Goal: Information Seeking & Learning: Learn about a topic

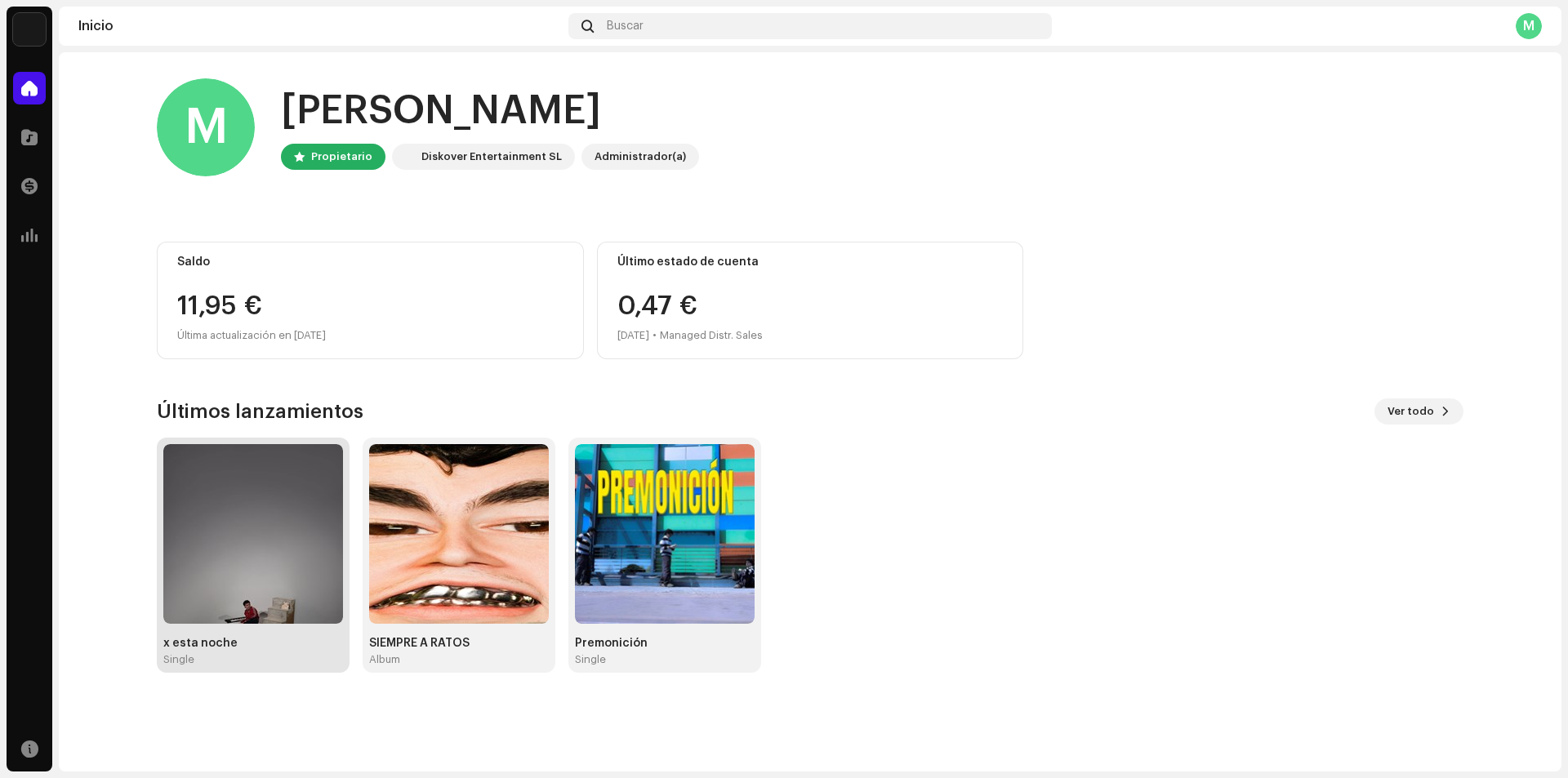
click at [268, 539] on img at bounding box center [253, 534] width 179 height 179
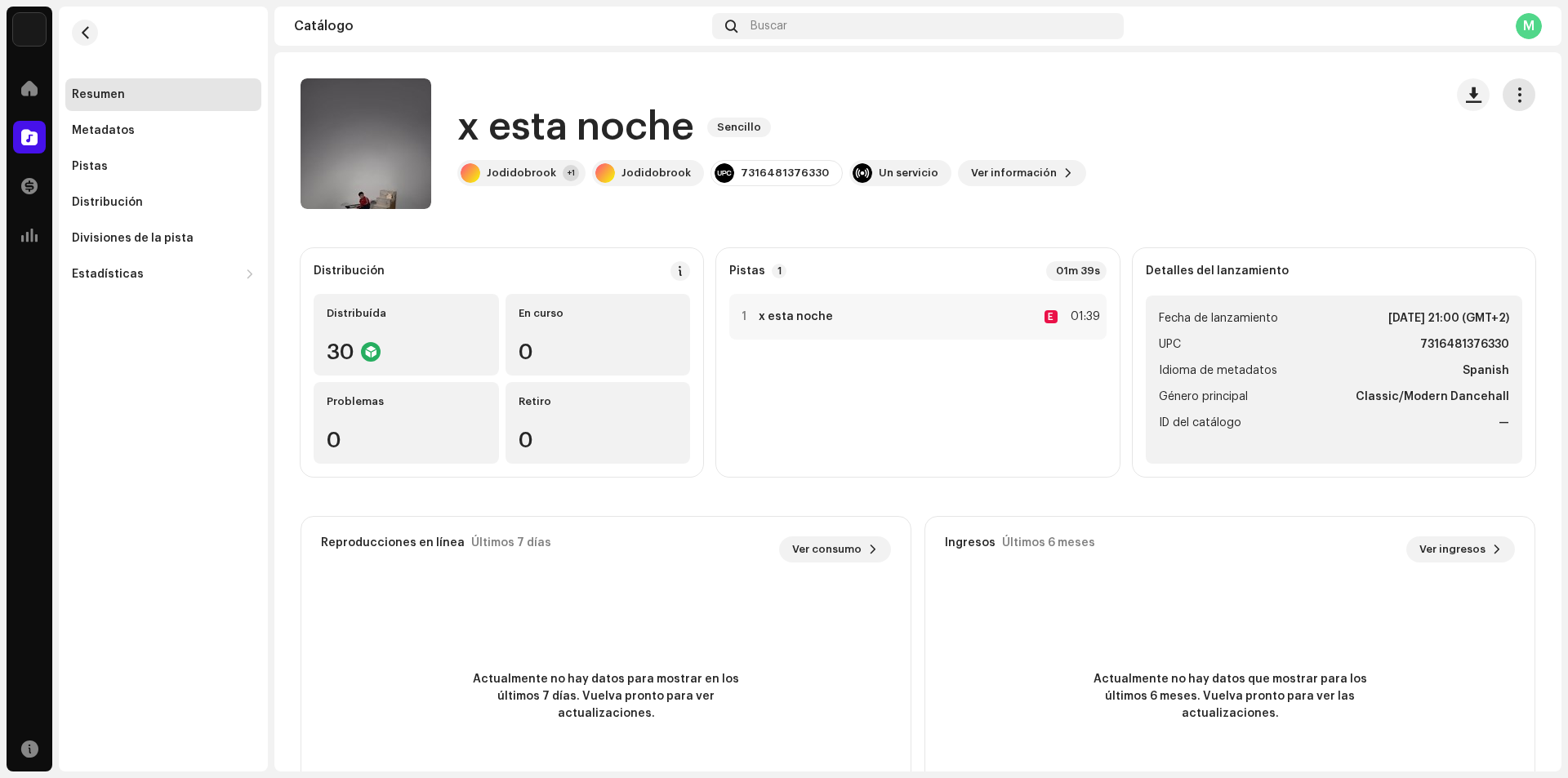
click at [1511, 85] on button "button" at bounding box center [1518, 94] width 32 height 32
click at [20, 83] on div at bounding box center [30, 88] width 32 height 32
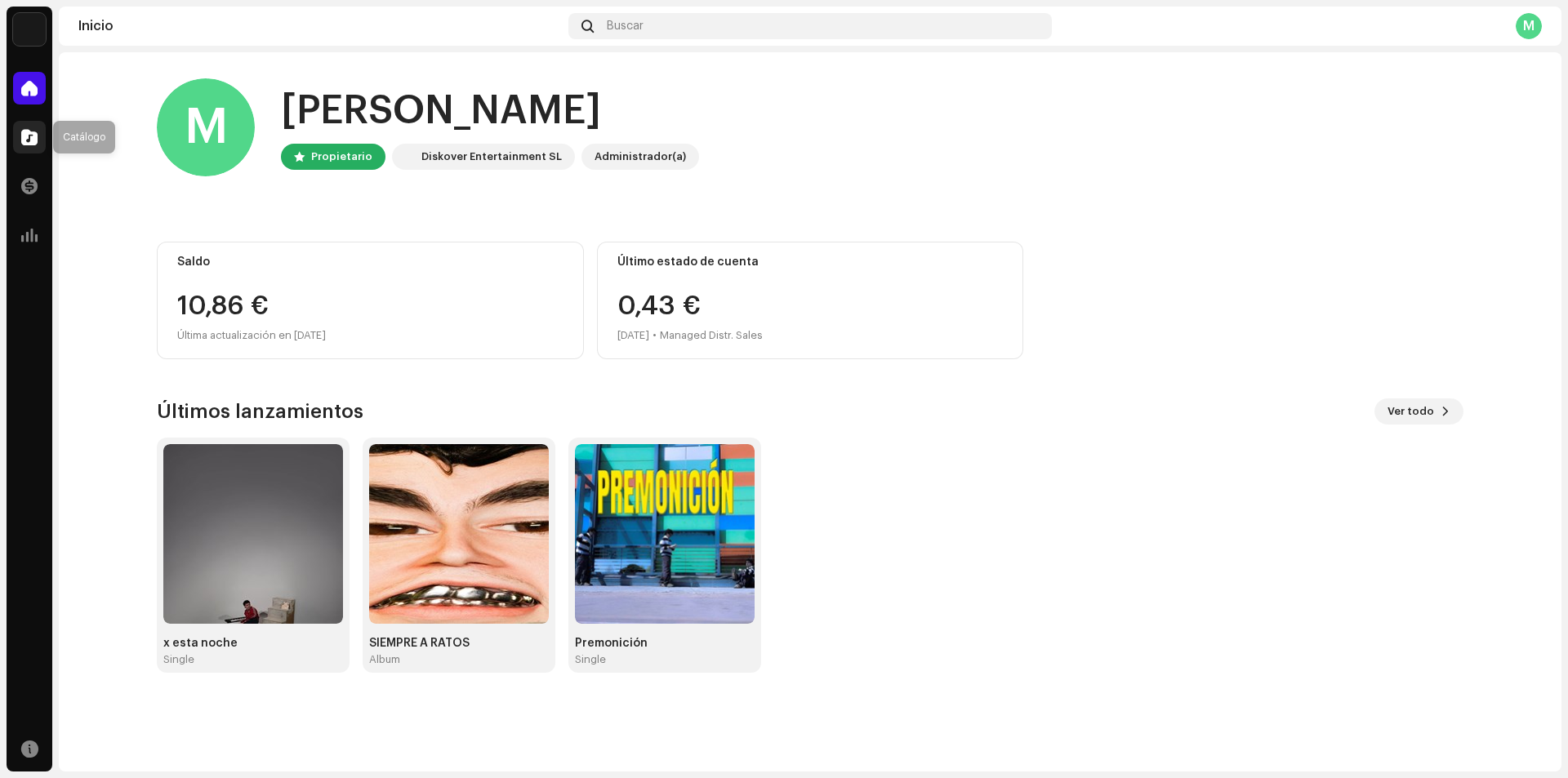
click at [24, 140] on span at bounding box center [29, 137] width 16 height 13
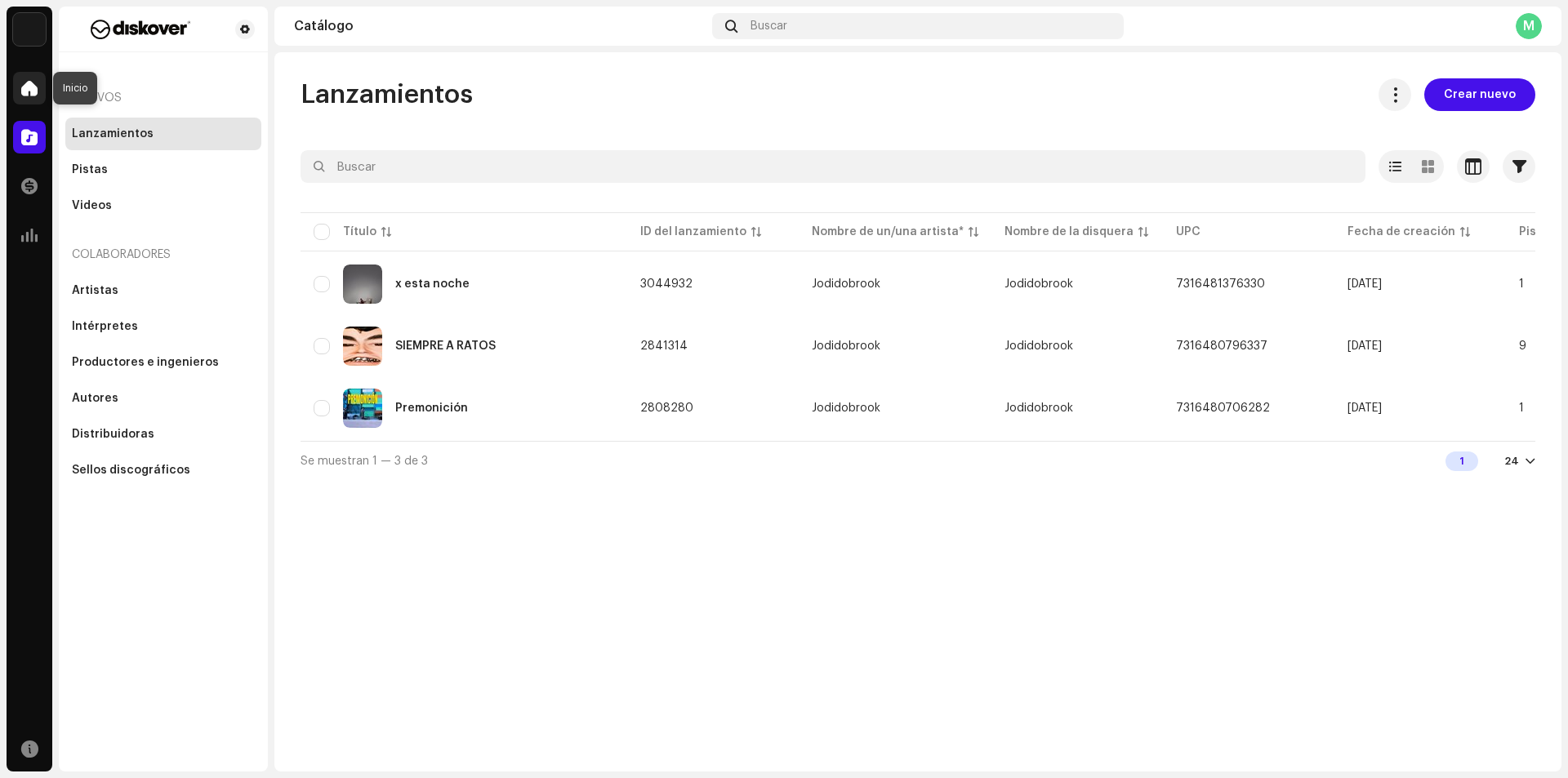
click at [24, 93] on span at bounding box center [29, 89] width 16 height 13
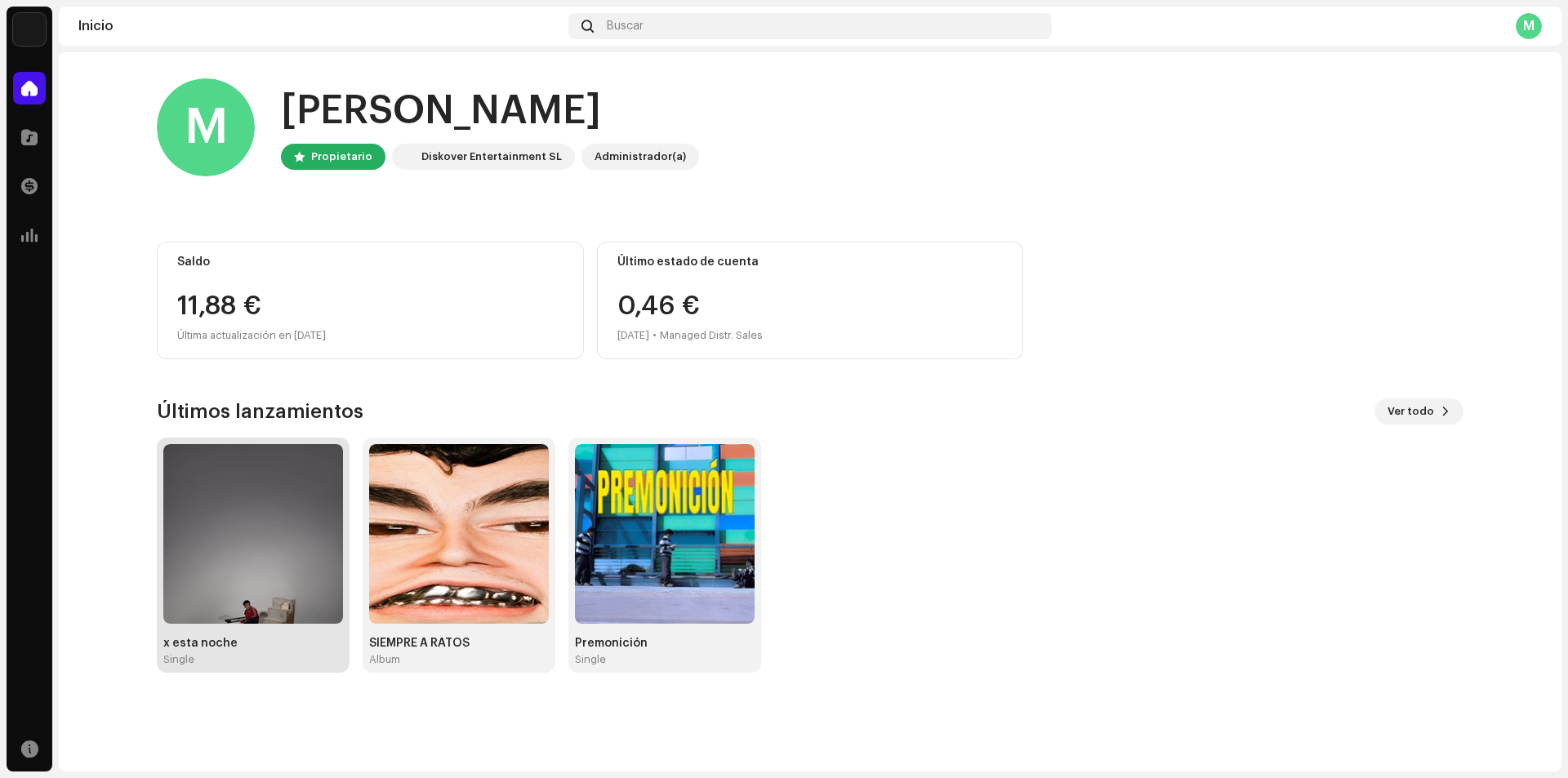
click at [236, 504] on img at bounding box center [253, 534] width 179 height 179
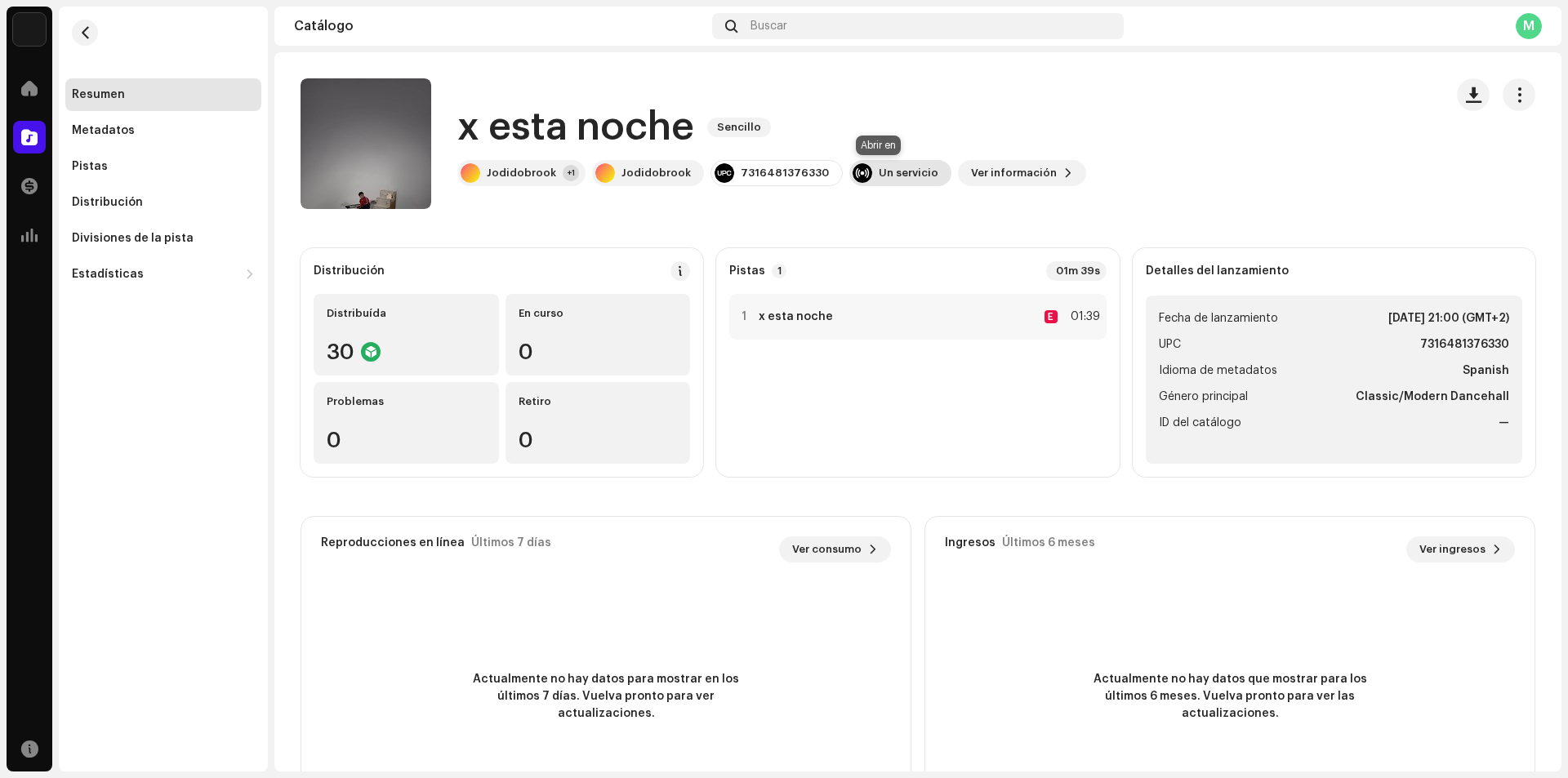
click at [879, 172] on div "Un servicio" at bounding box center [908, 174] width 60 height 13
click at [902, 159] on div "x esta noche Sencillo Jodidobrook +1 Jodidobrook 7316481376330 Un servicio Ver …" at bounding box center [772, 143] width 629 height 85
click at [983, 171] on span "Ver información" at bounding box center [1013, 173] width 86 height 32
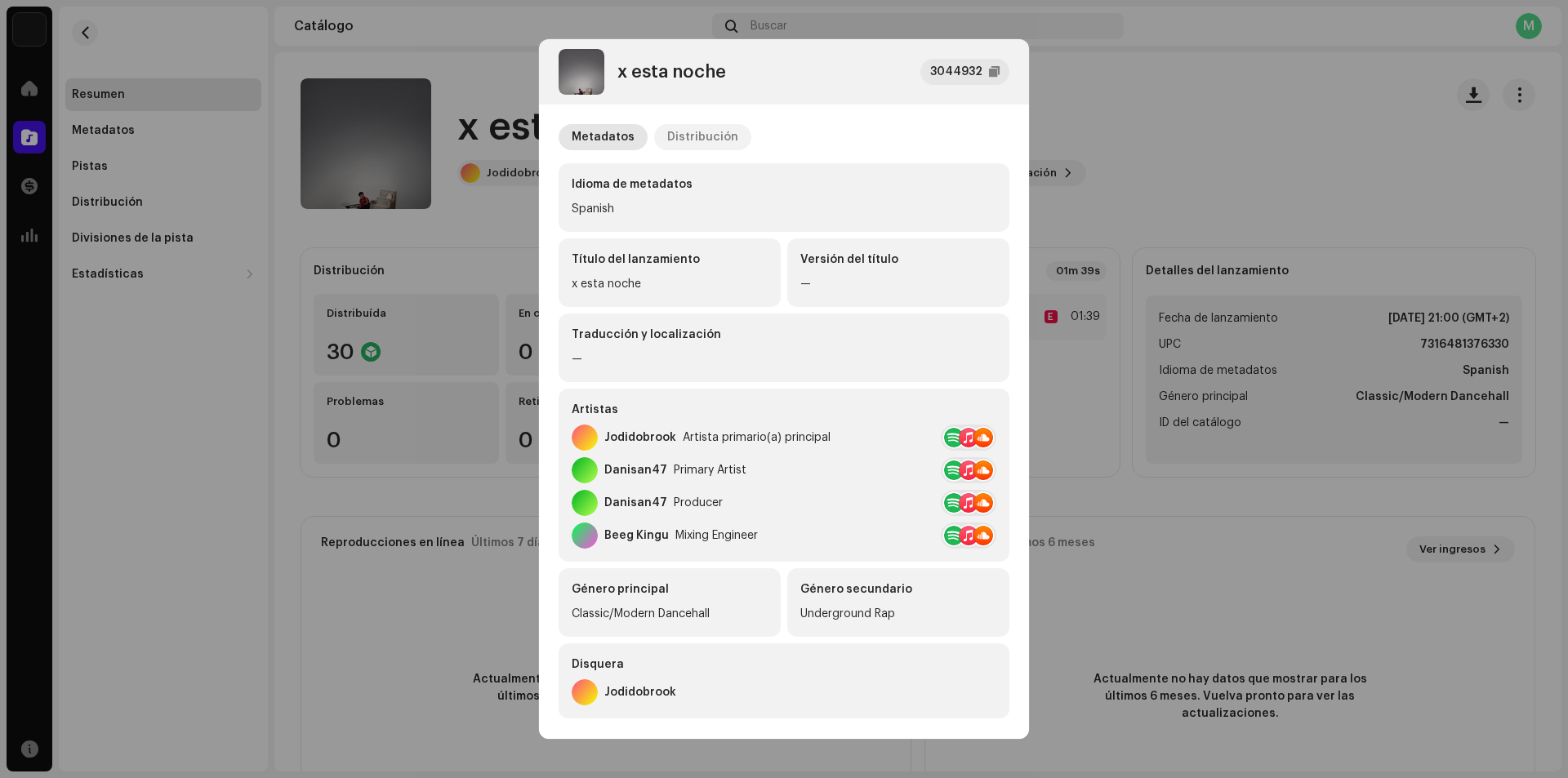
click at [681, 141] on div "Distribución" at bounding box center [703, 136] width 71 height 26
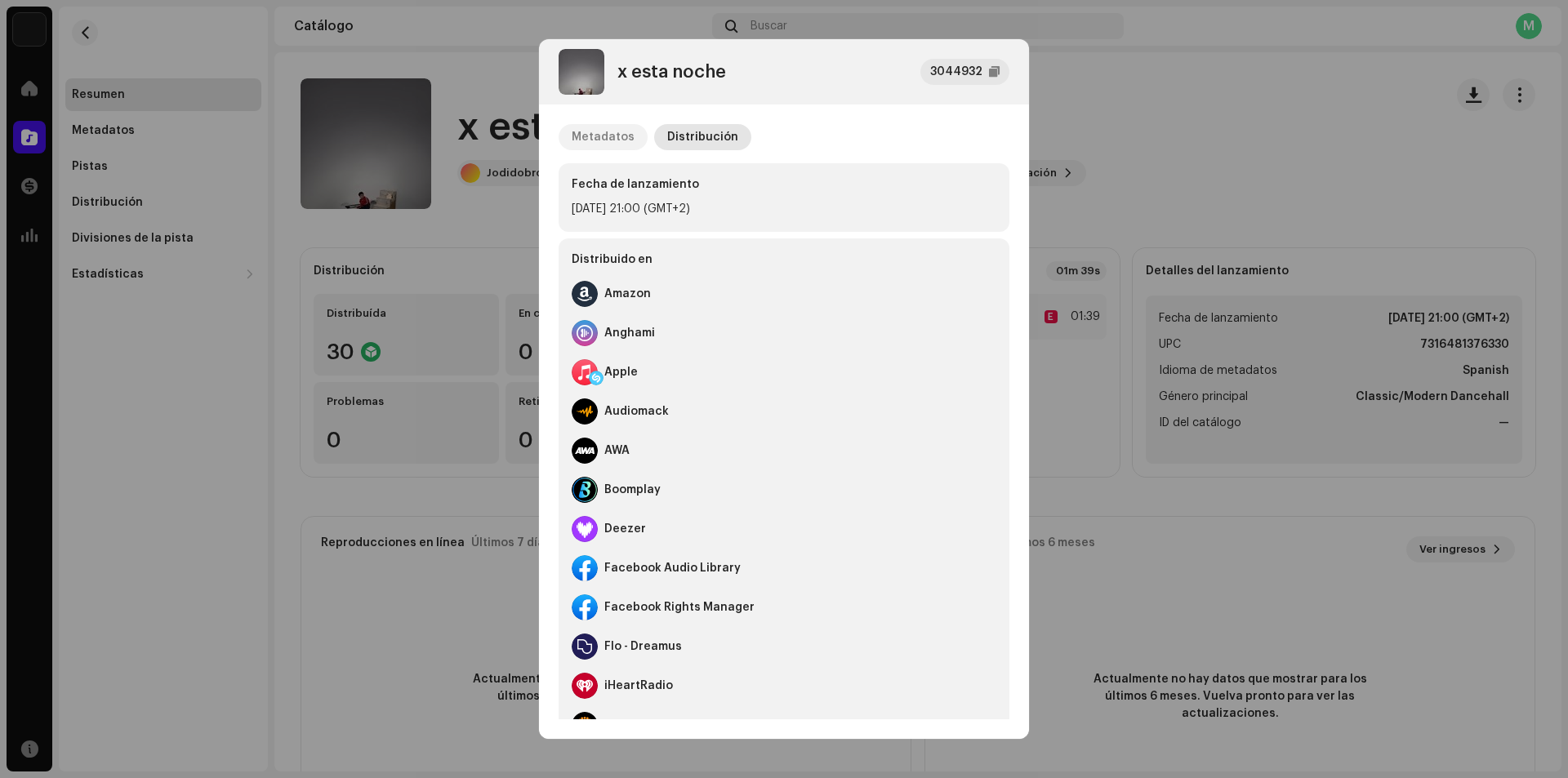
click at [589, 135] on div "Metadatos" at bounding box center [603, 136] width 63 height 26
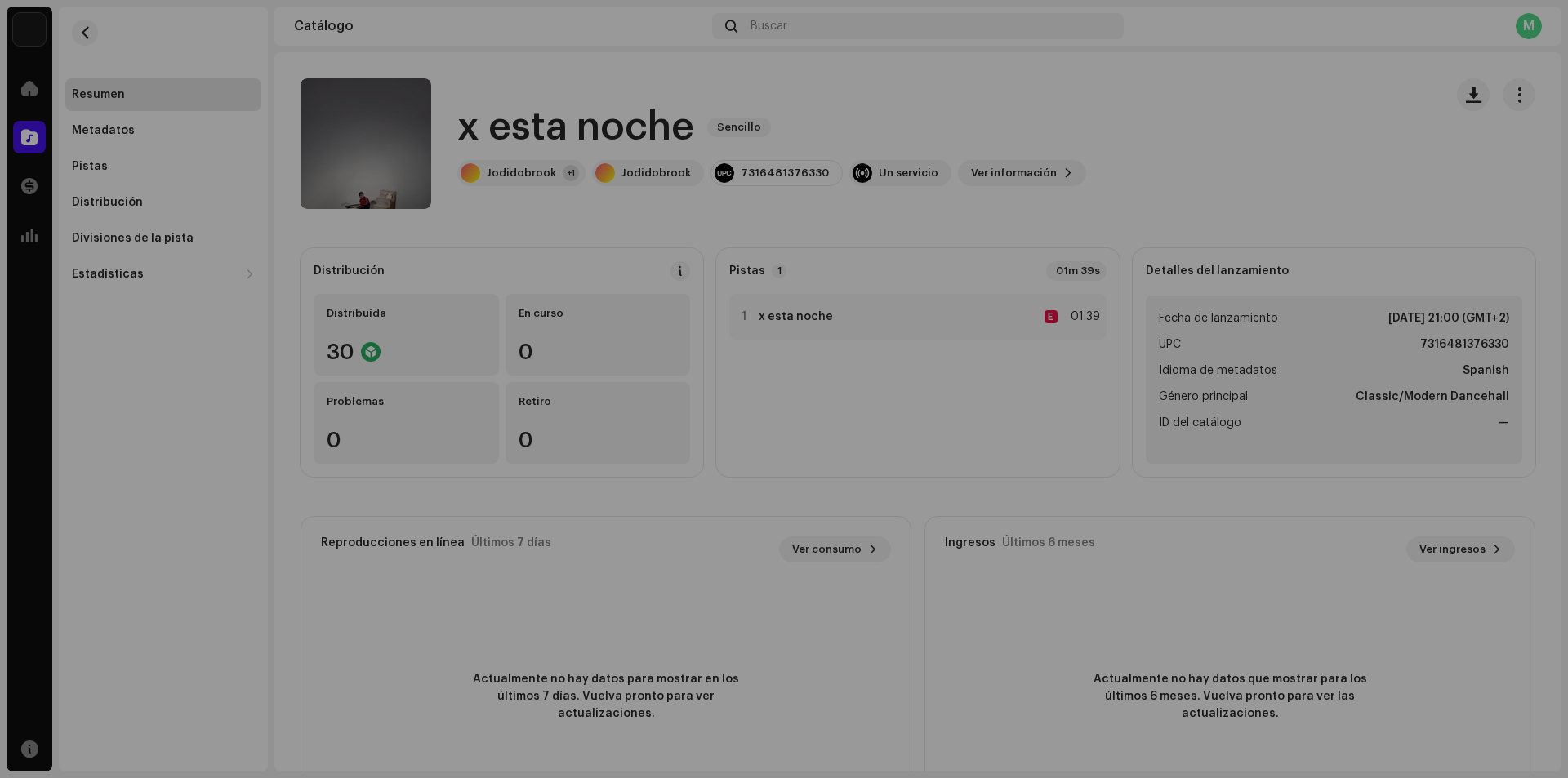
click at [436, 237] on div "x esta noche 3044932 Metadatos Distribución Idioma de metadatos Spanish Título …" at bounding box center [784, 389] width 1568 height 778
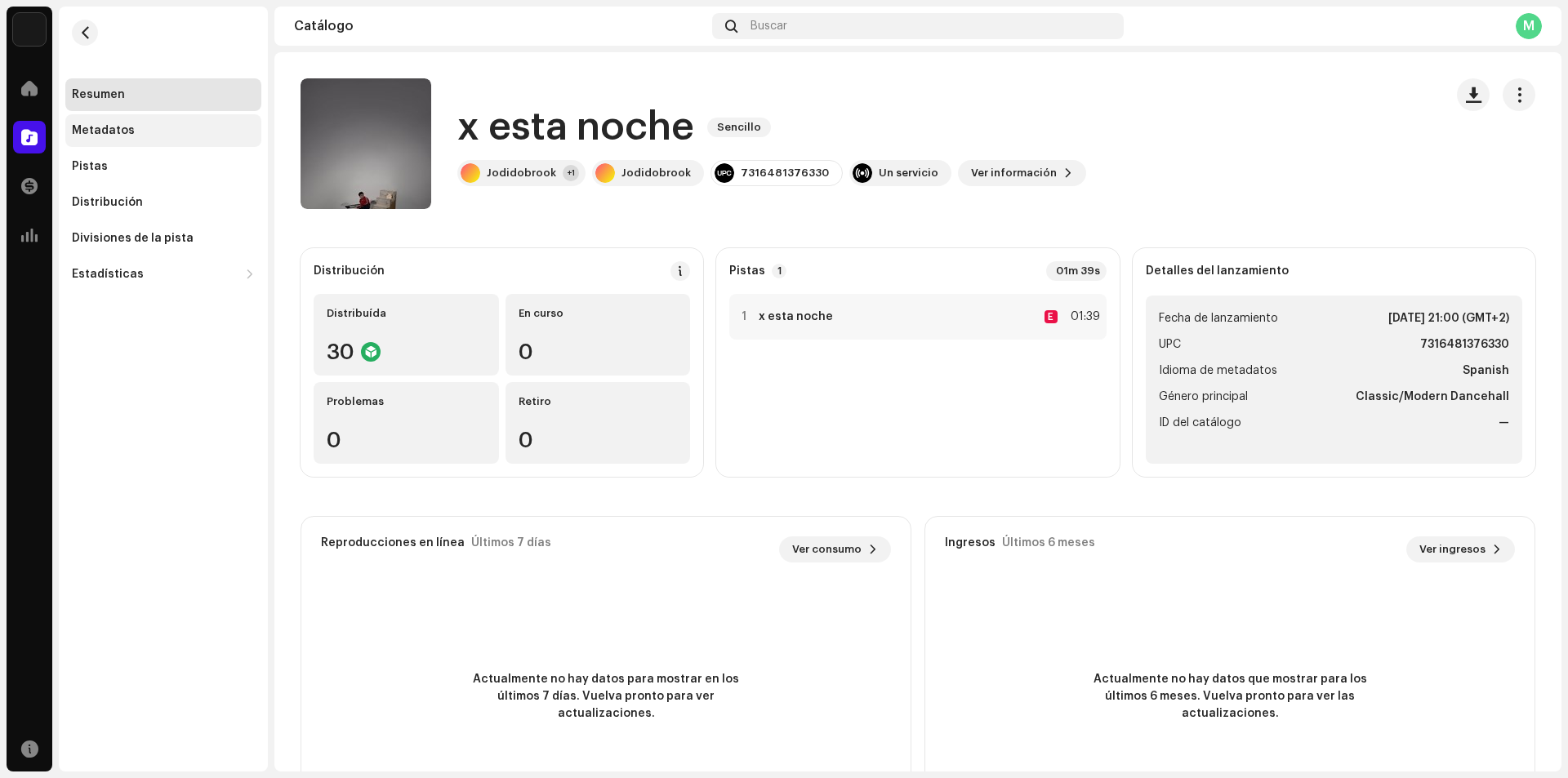
click at [133, 128] on div "Metadatos" at bounding box center [163, 131] width 183 height 13
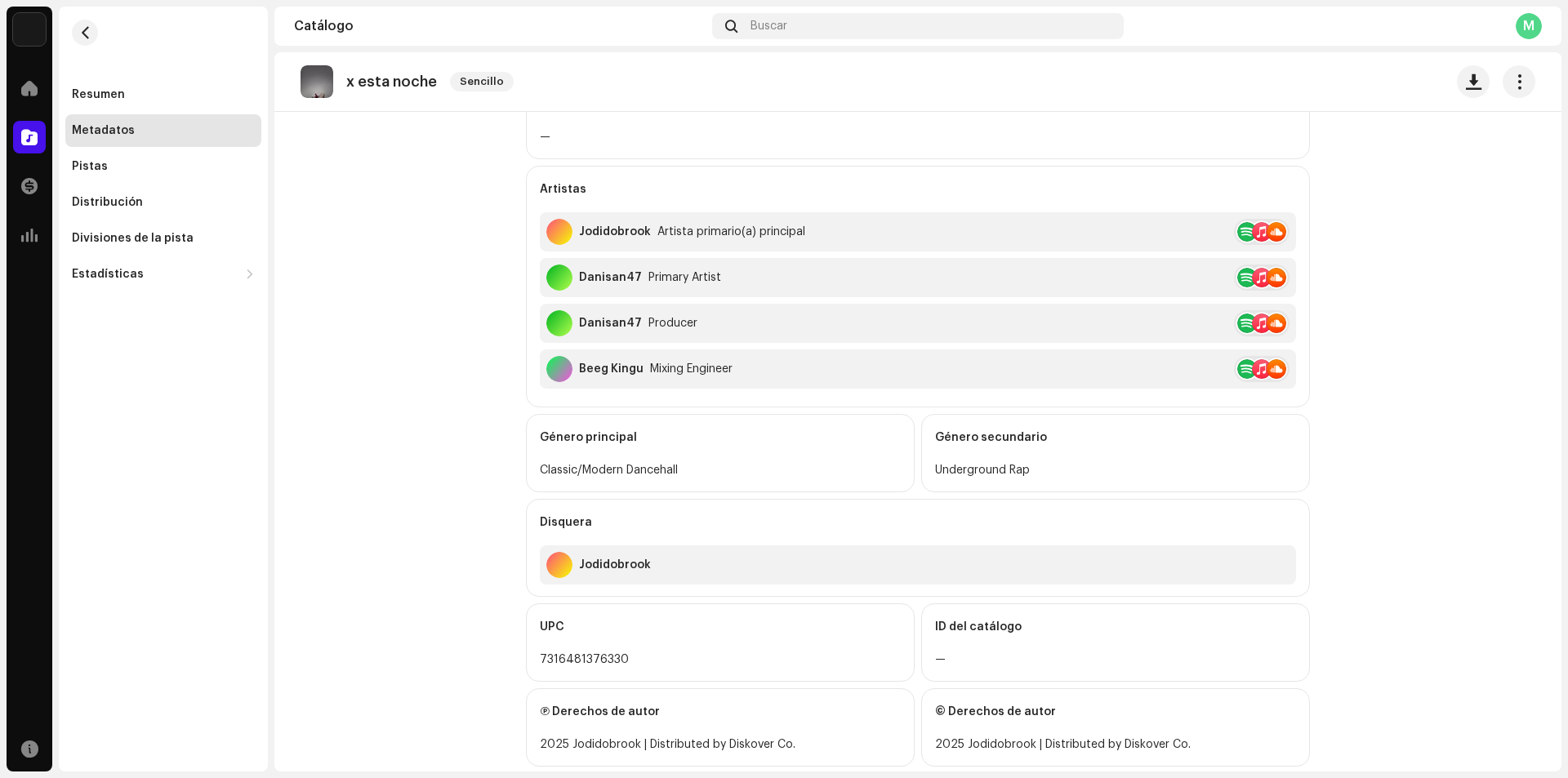
scroll to position [419, 0]
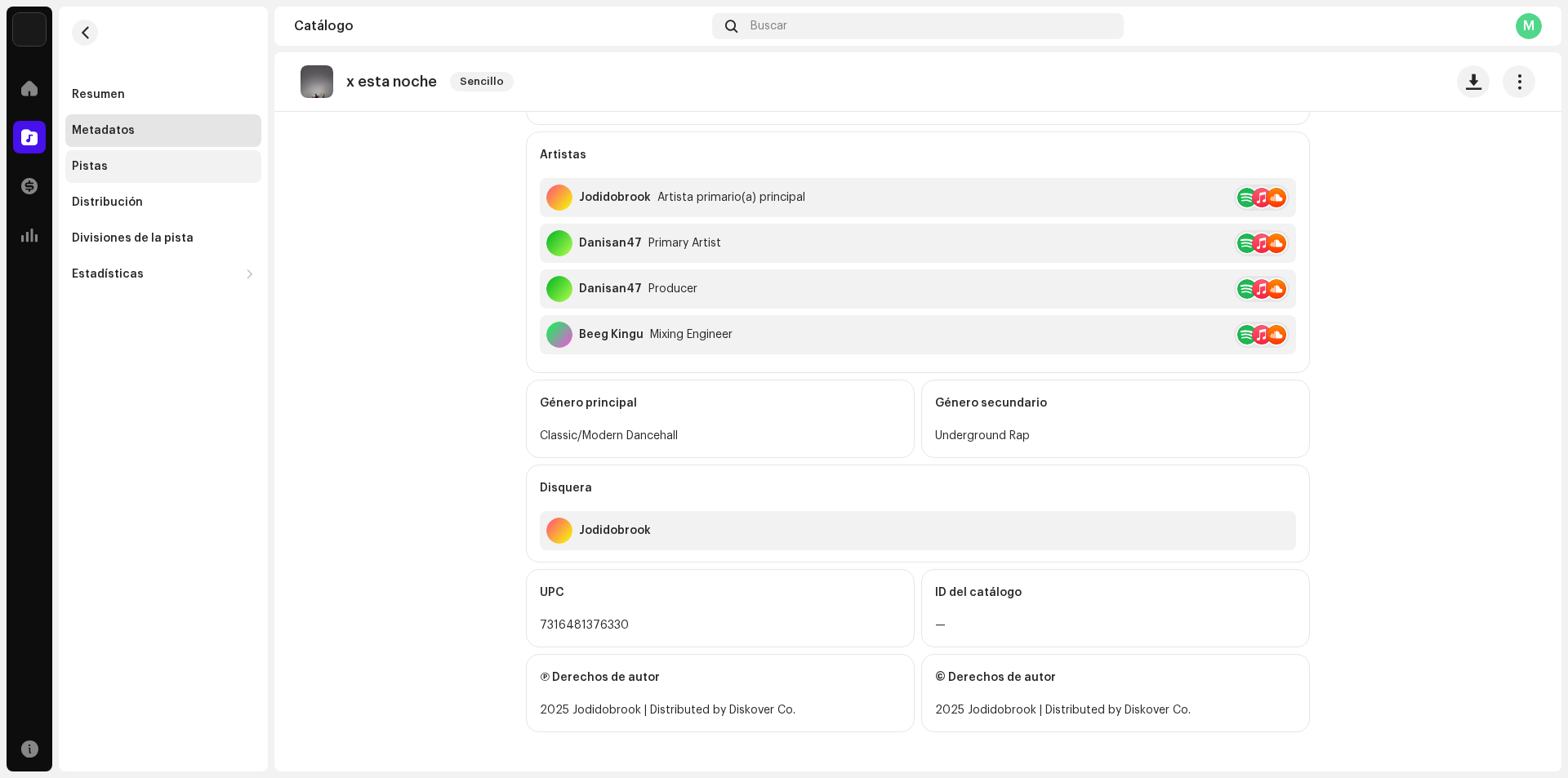
click at [151, 165] on div "Pistas" at bounding box center [163, 167] width 183 height 13
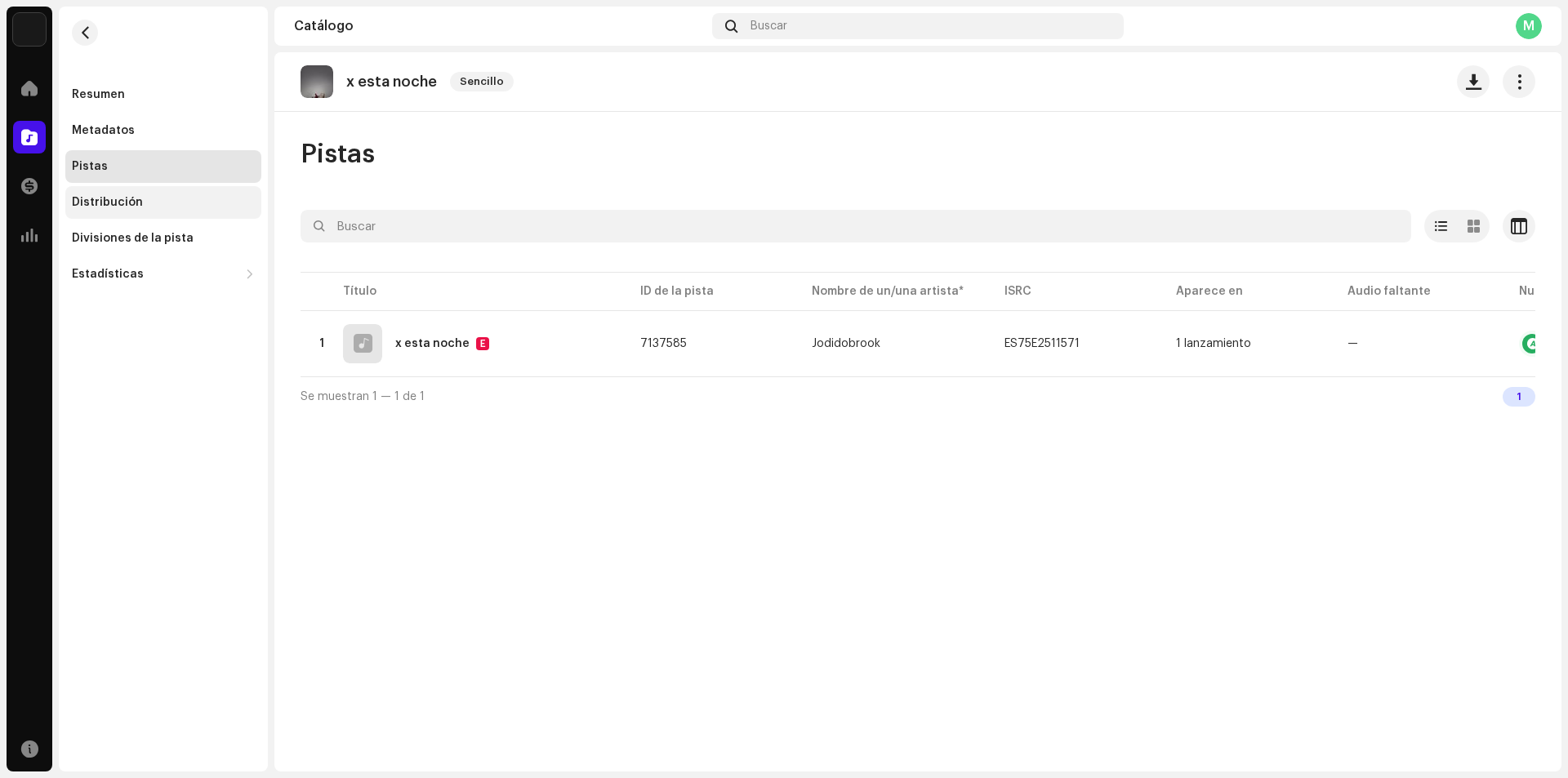
click at [157, 203] on div "Distribución" at bounding box center [163, 203] width 183 height 13
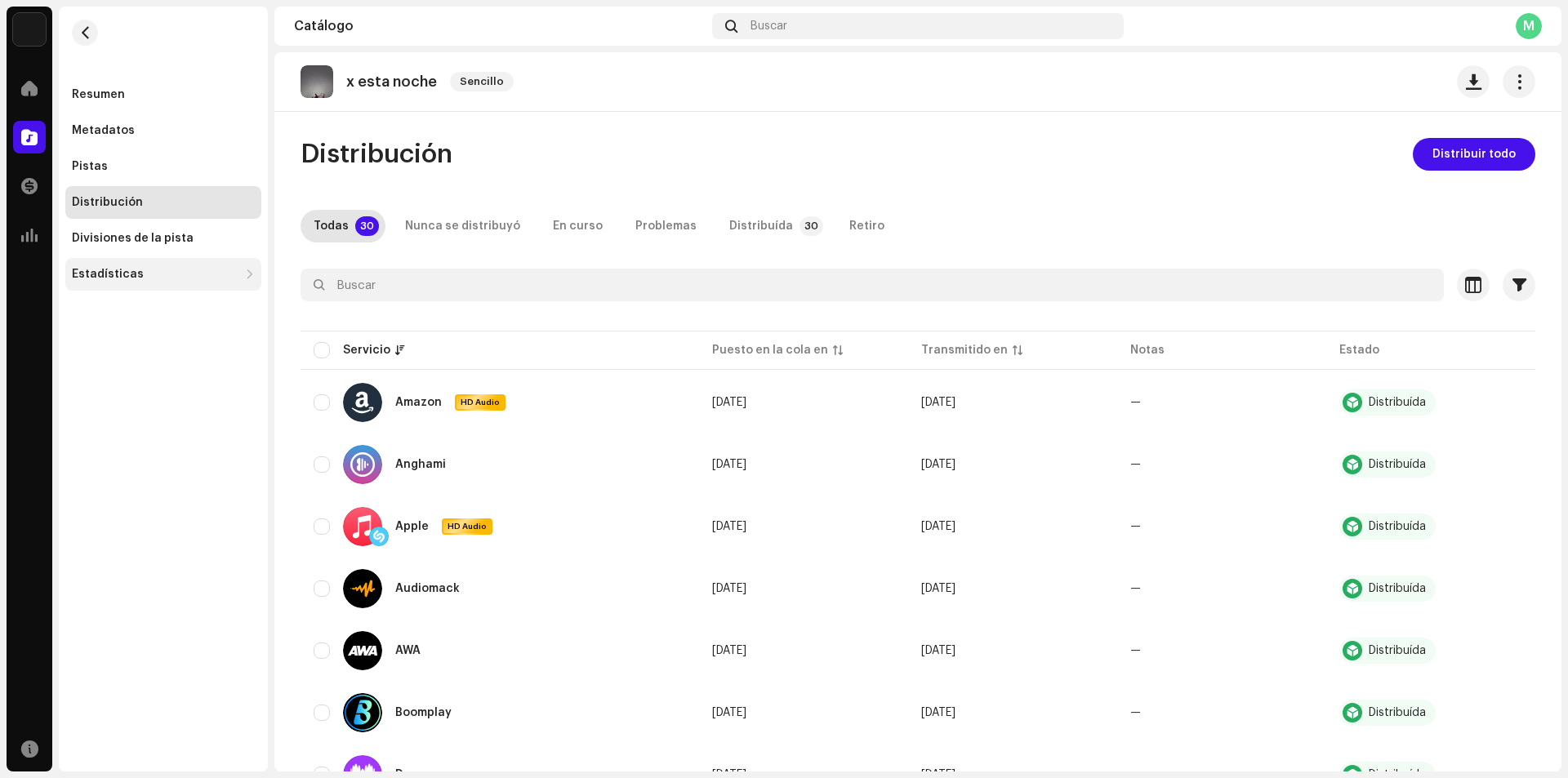
click at [157, 276] on div "Estadísticas" at bounding box center [154, 275] width 167 height 13
click at [116, 237] on div "Divisiones de la pista" at bounding box center [132, 238] width 122 height 13
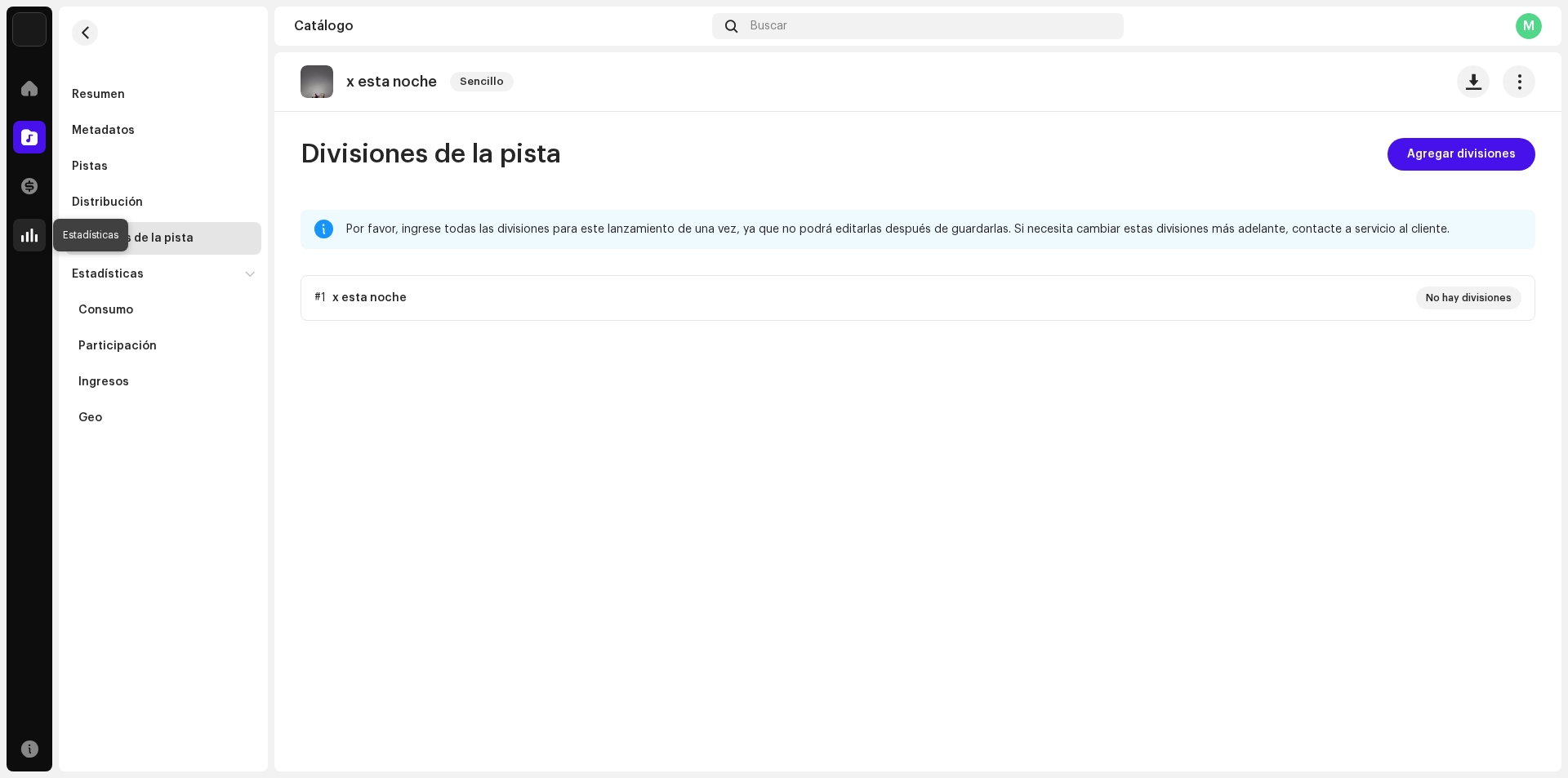
click at [26, 236] on span at bounding box center [29, 235] width 16 height 13
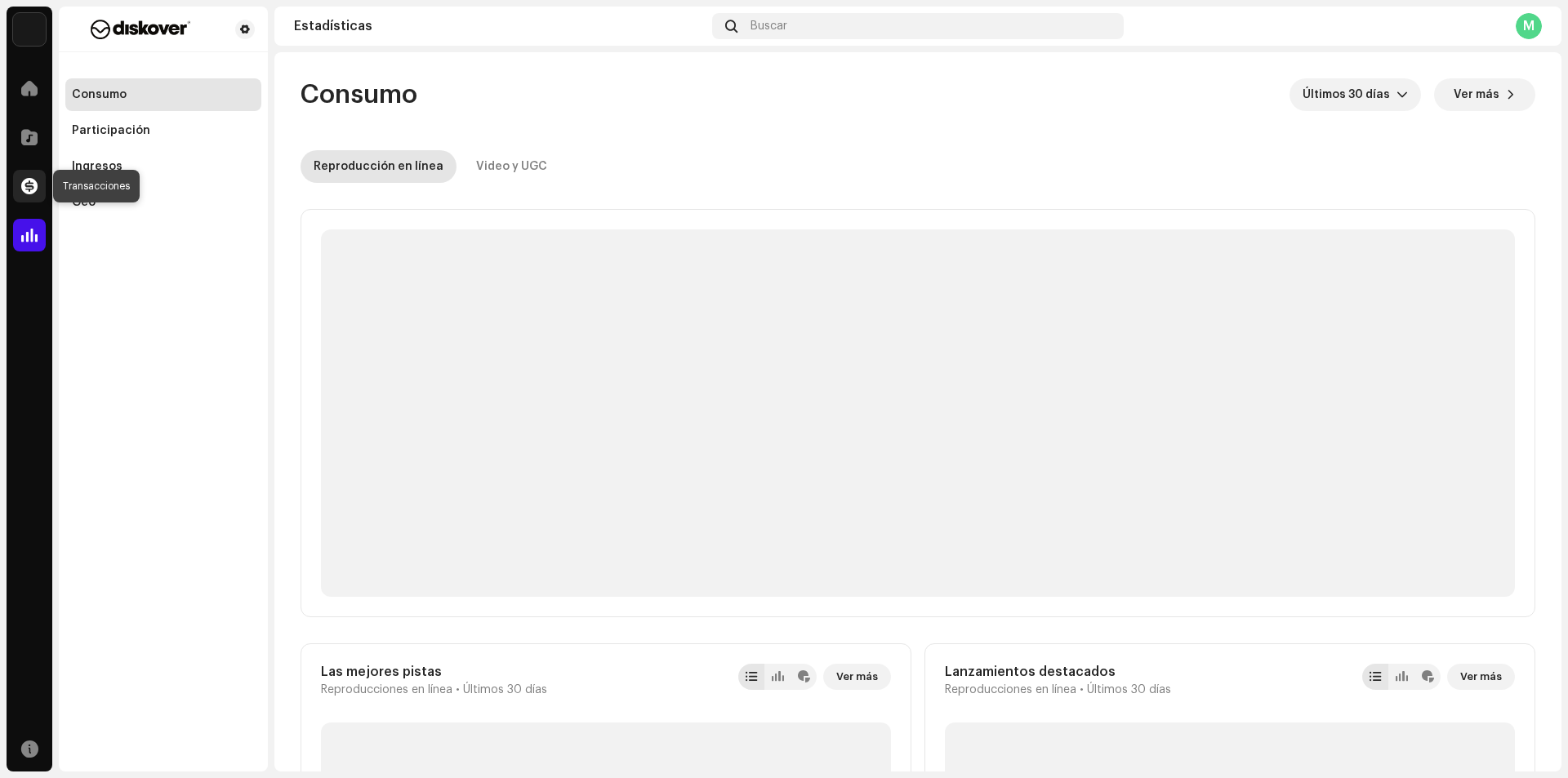
click at [24, 182] on span at bounding box center [29, 186] width 16 height 13
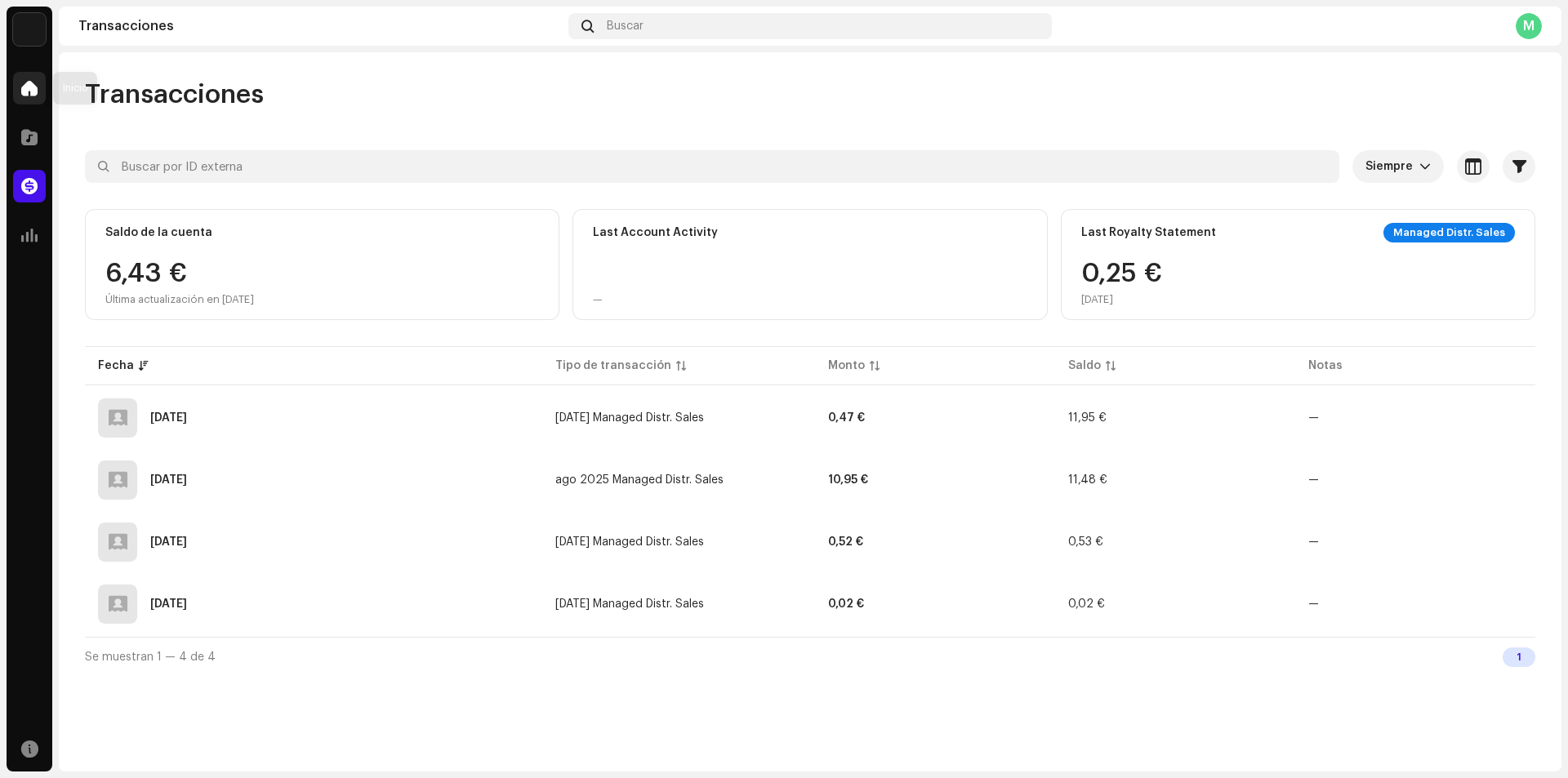
click at [16, 81] on div at bounding box center [30, 88] width 32 height 32
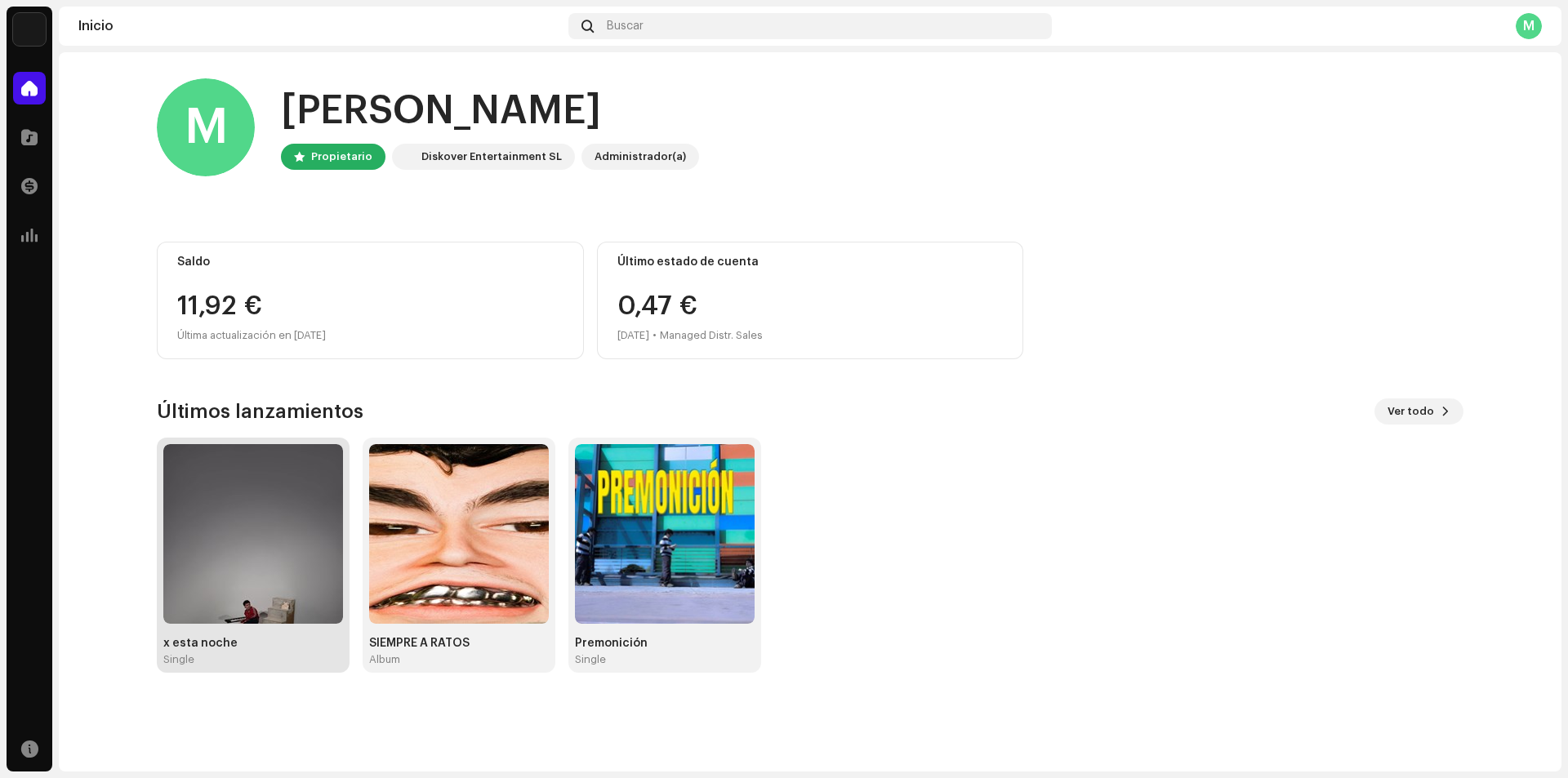
click at [283, 542] on img at bounding box center [253, 534] width 179 height 179
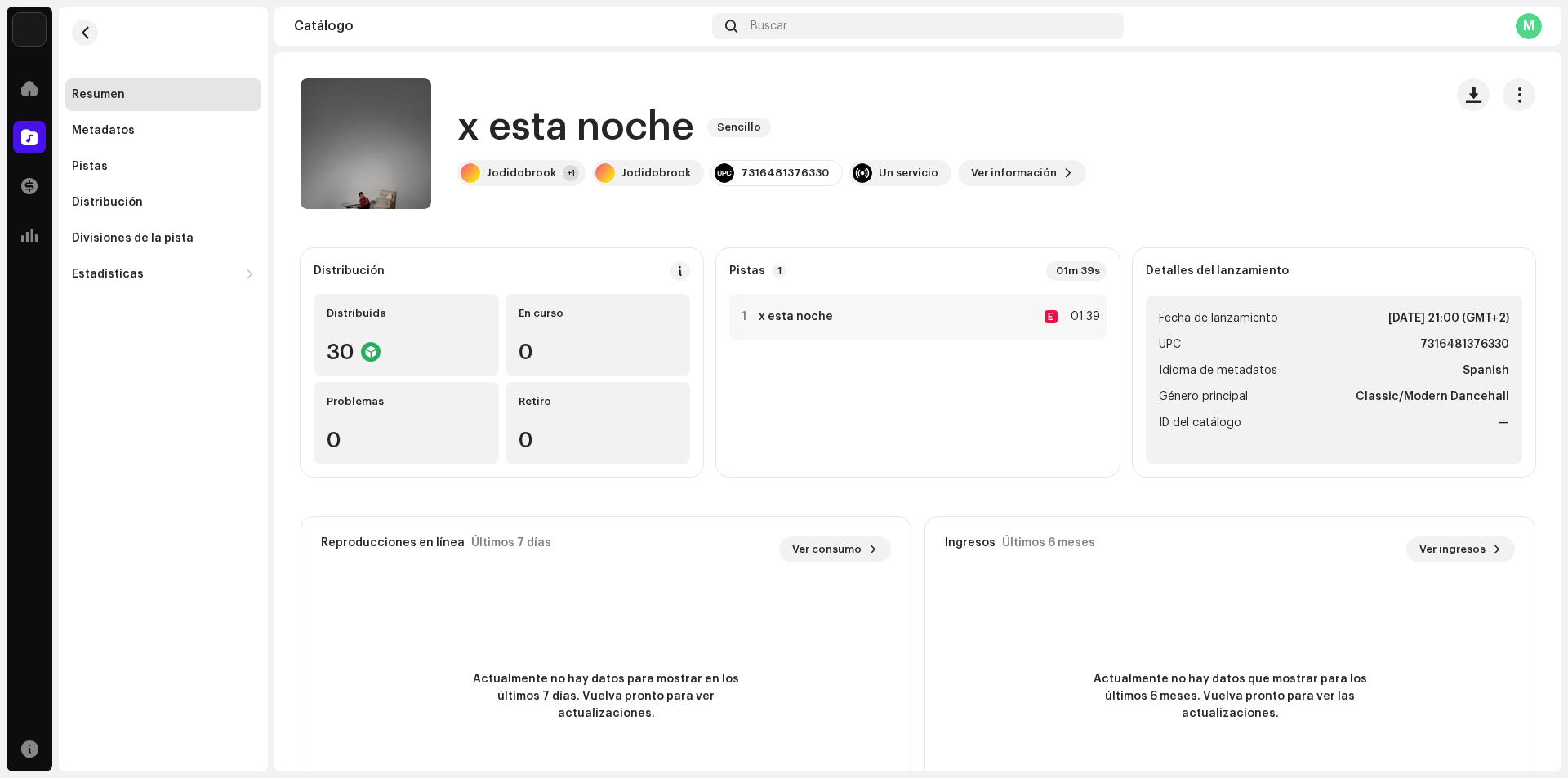
drag, startPoint x: 622, startPoint y: 492, endPoint x: 629, endPoint y: 477, distance: 16.6
drag, startPoint x: 629, startPoint y: 477, endPoint x: 643, endPoint y: 577, distance: 101.0
click at [643, 577] on div "Reproducciones en línea Últimos 7 días Ver consumo 0" at bounding box center [605, 549] width 609 height 66
click at [879, 316] on div "1 x esta noche E 01:39" at bounding box center [917, 317] width 377 height 46
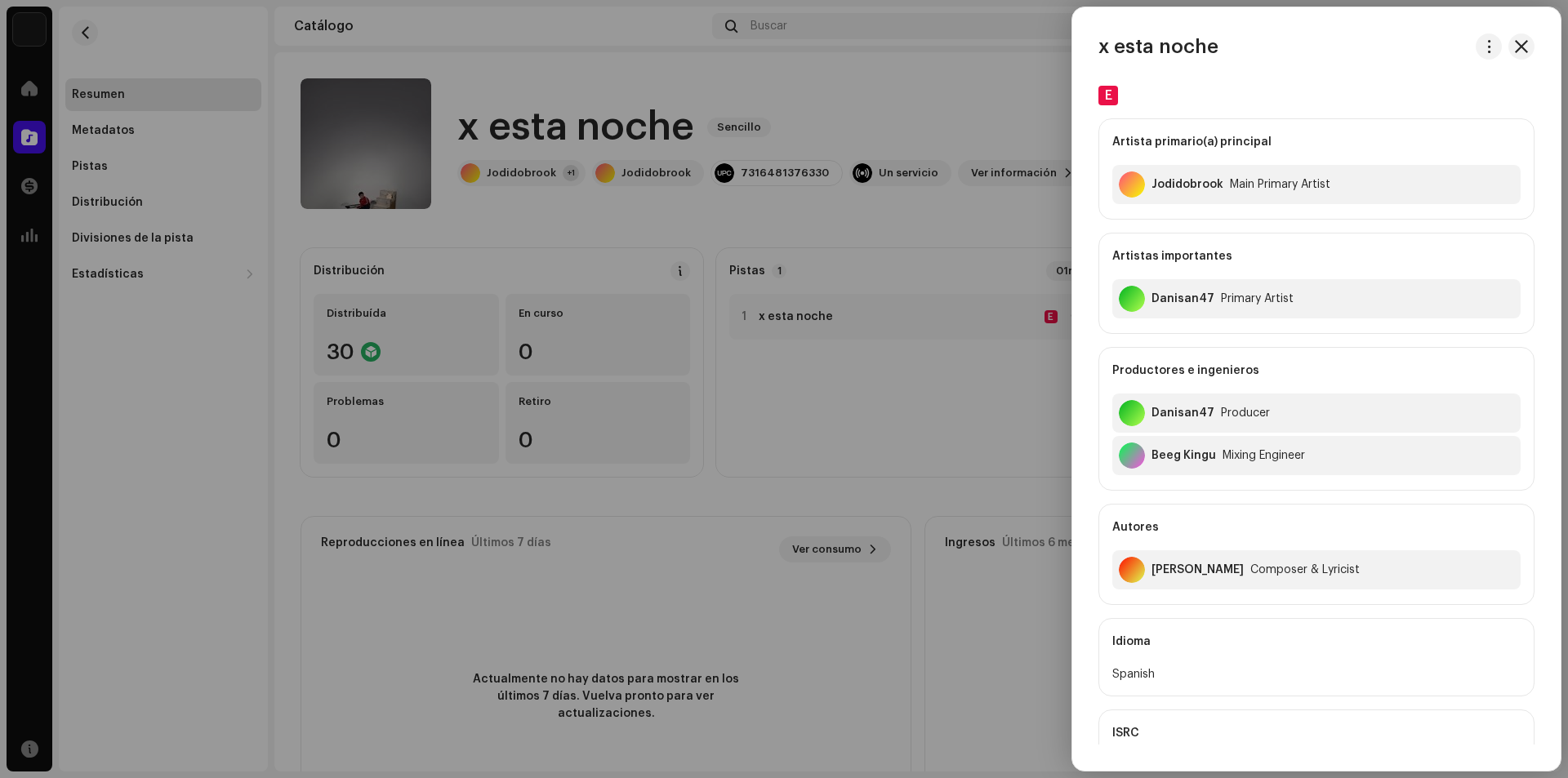
click at [906, 353] on div at bounding box center [784, 389] width 1568 height 778
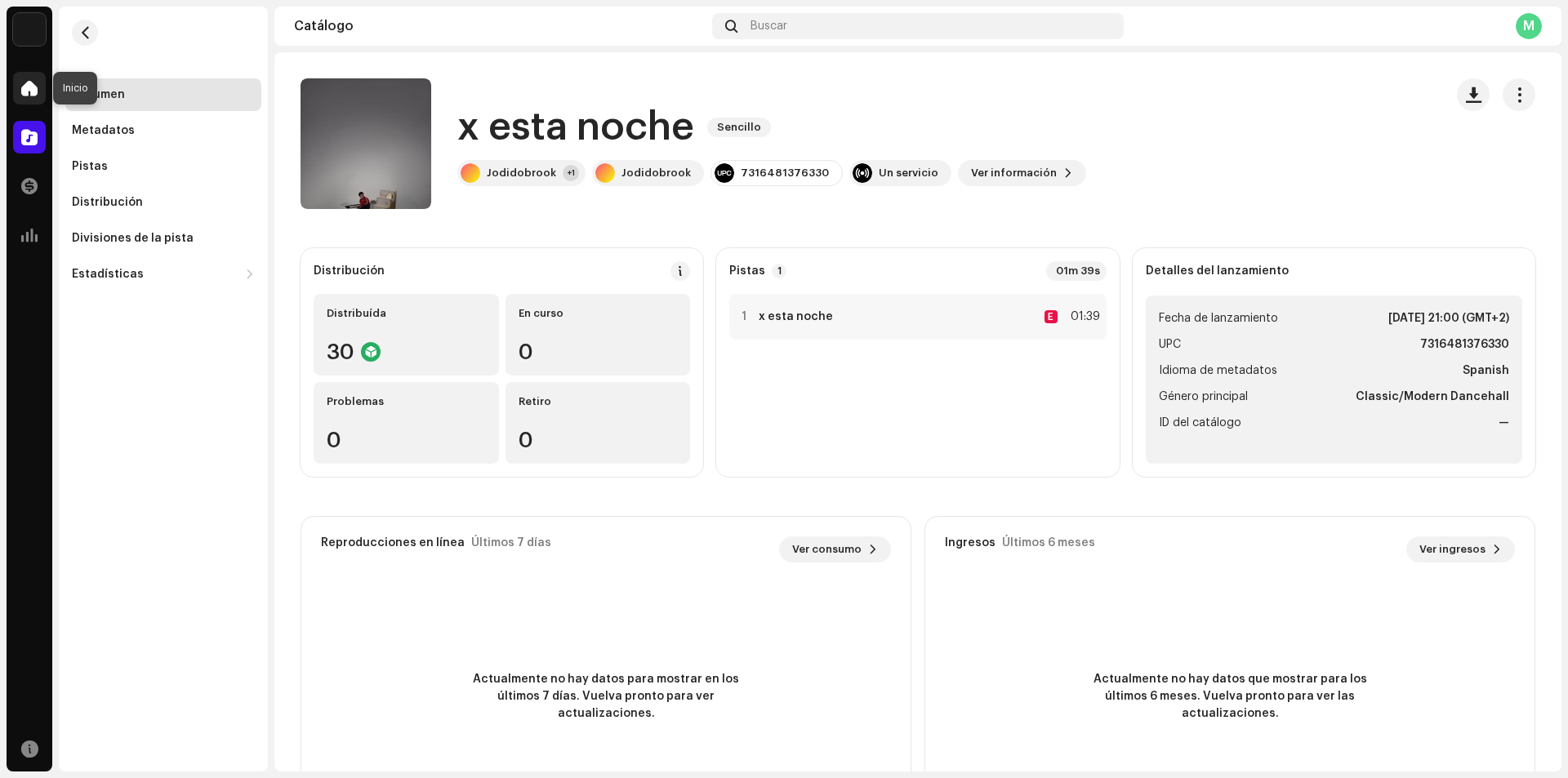
click at [33, 89] on span at bounding box center [29, 89] width 16 height 13
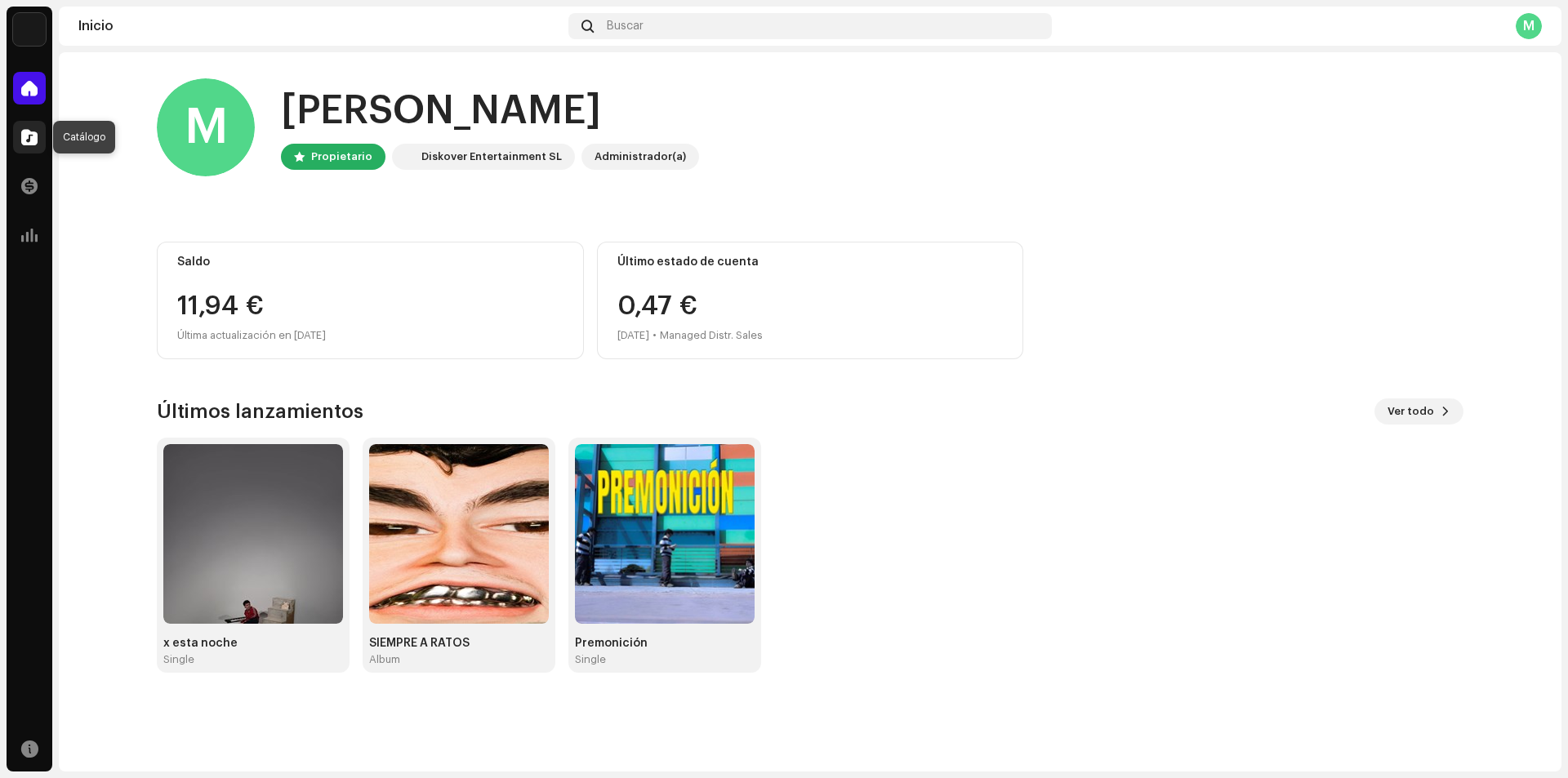
click at [26, 142] on span at bounding box center [29, 137] width 16 height 13
